Goal: Information Seeking & Learning: Check status

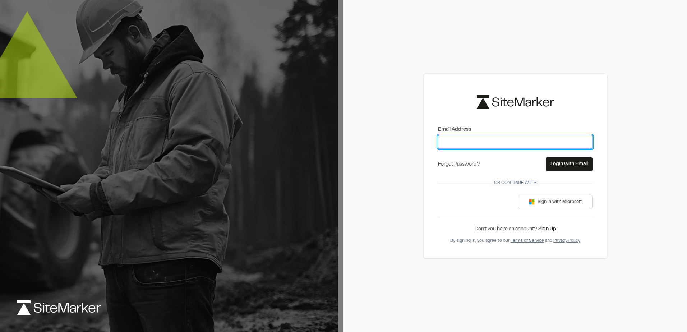
click at [483, 139] on input "Email Address" at bounding box center [515, 142] width 154 height 14
type input "**********"
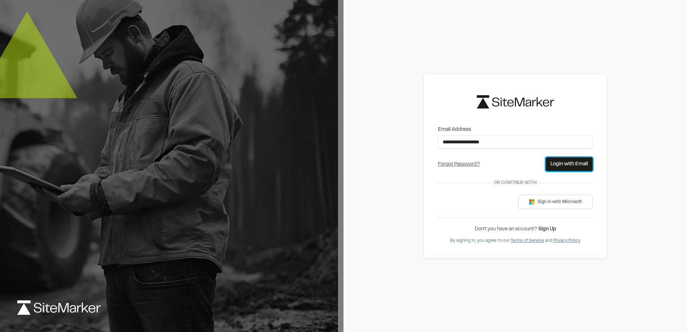
click at [575, 161] on button "Login with Email" at bounding box center [569, 164] width 47 height 14
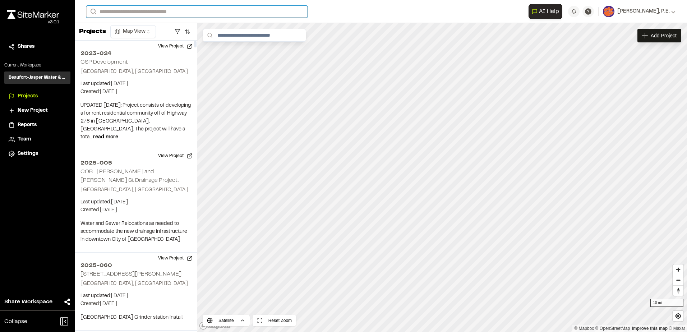
click at [133, 12] on input "Search" at bounding box center [196, 12] width 221 height 12
type input "*******"
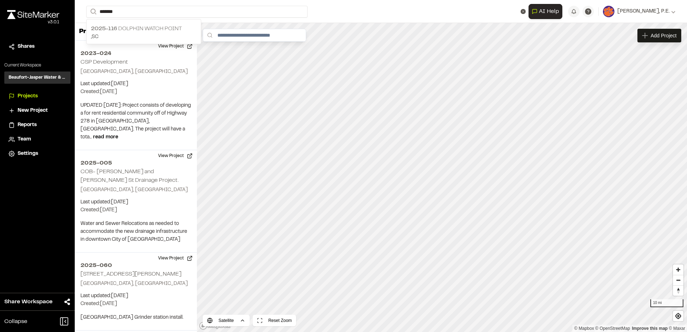
click at [138, 28] on p "2025-116 Dolphin Watch Point" at bounding box center [144, 28] width 106 height 9
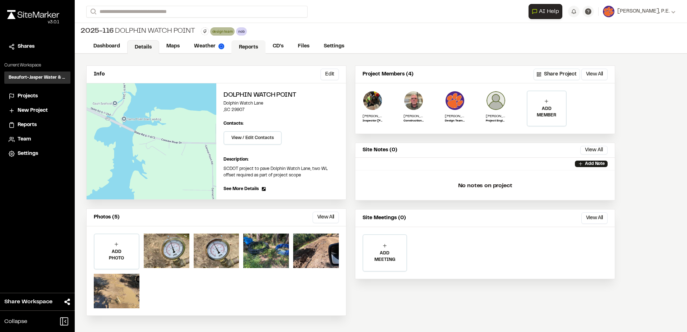
click at [252, 46] on link "Reports" at bounding box center [248, 47] width 34 height 14
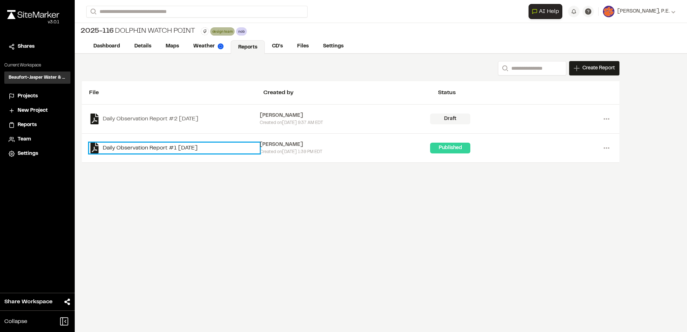
click at [126, 145] on link "Daily Observation Report #1 [DATE]" at bounding box center [174, 148] width 171 height 11
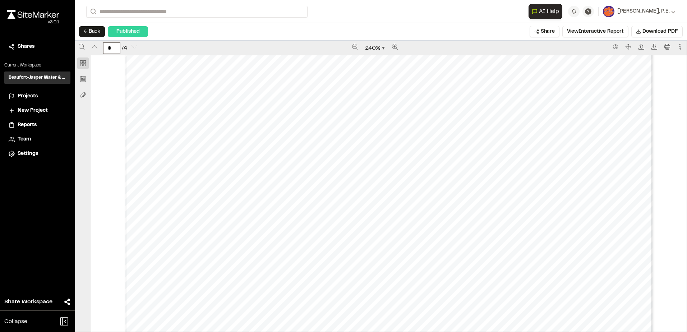
scroll to position [2168, 0]
type input "*"
click at [88, 29] on button "← Back" at bounding box center [92, 31] width 26 height 11
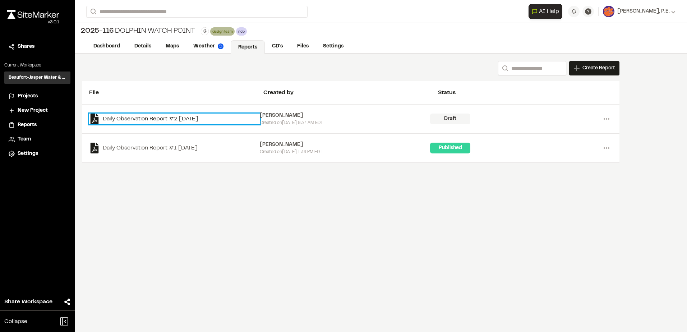
click at [157, 120] on link "Daily Observation Report #2 [DATE]" at bounding box center [174, 119] width 171 height 11
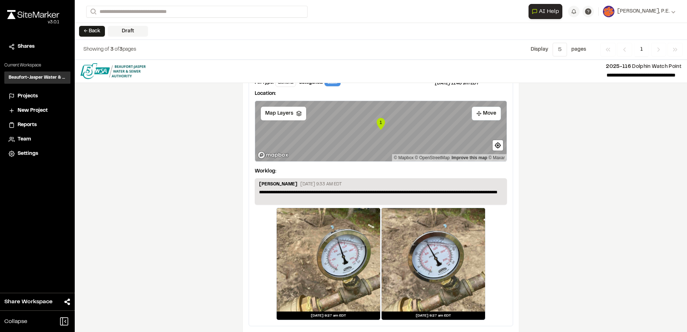
scroll to position [709, 0]
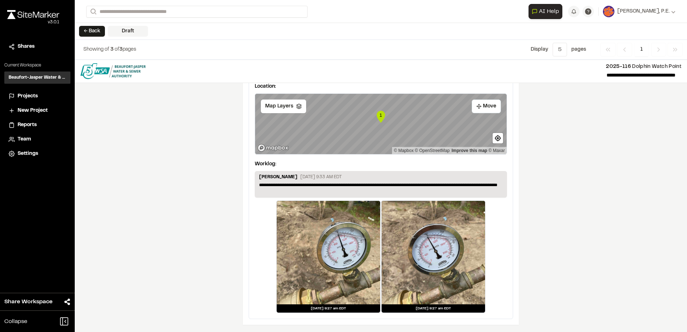
click at [106, 27] on div "← Back Draft" at bounding box center [113, 31] width 69 height 11
click at [98, 31] on button "← Back" at bounding box center [92, 31] width 26 height 11
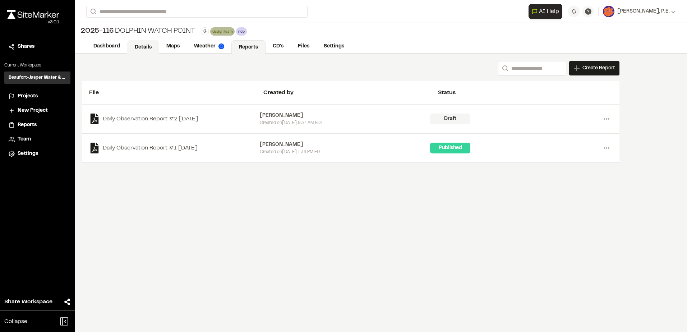
click at [146, 48] on link "Details" at bounding box center [143, 47] width 32 height 14
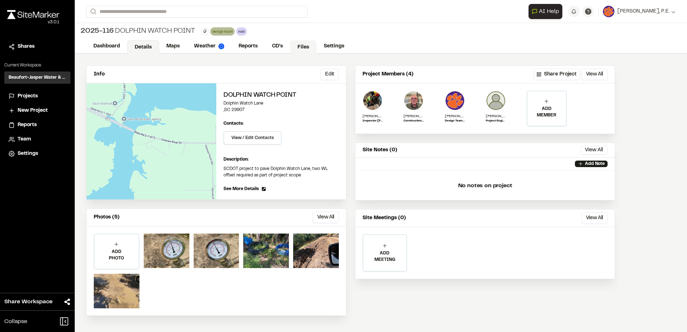
click at [300, 47] on link "Files" at bounding box center [303, 47] width 27 height 14
